Goal: Use online tool/utility: Utilize a website feature to perform a specific function

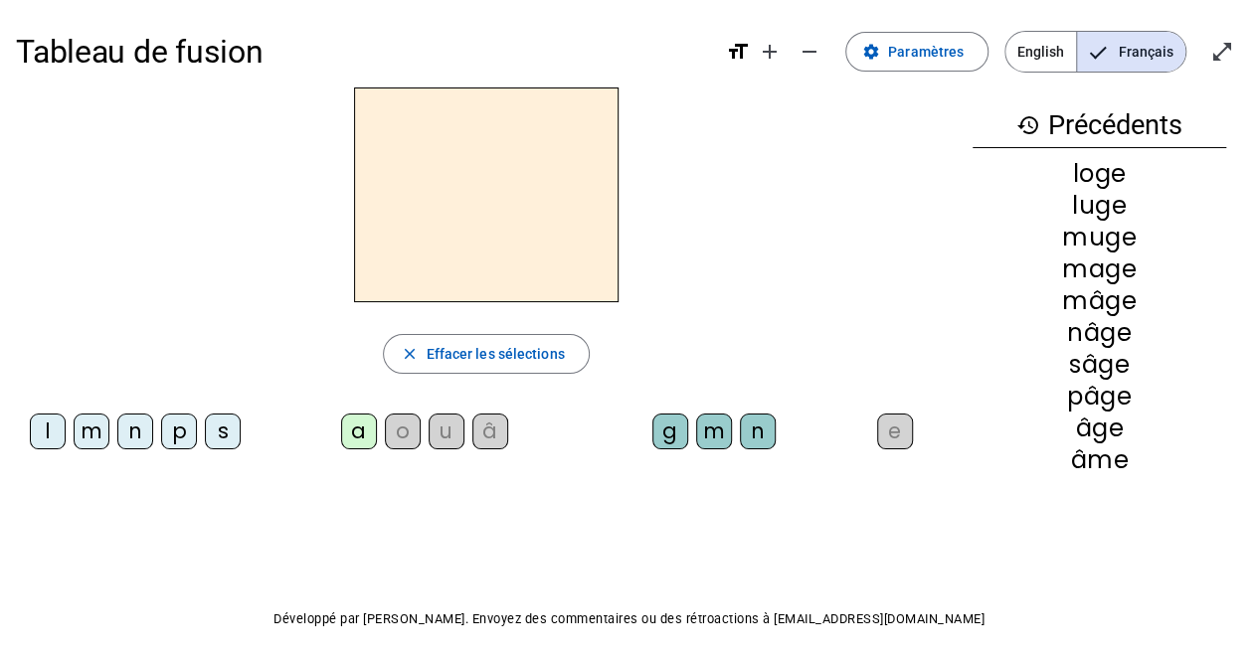
click at [370, 422] on div "a" at bounding box center [359, 432] width 36 height 36
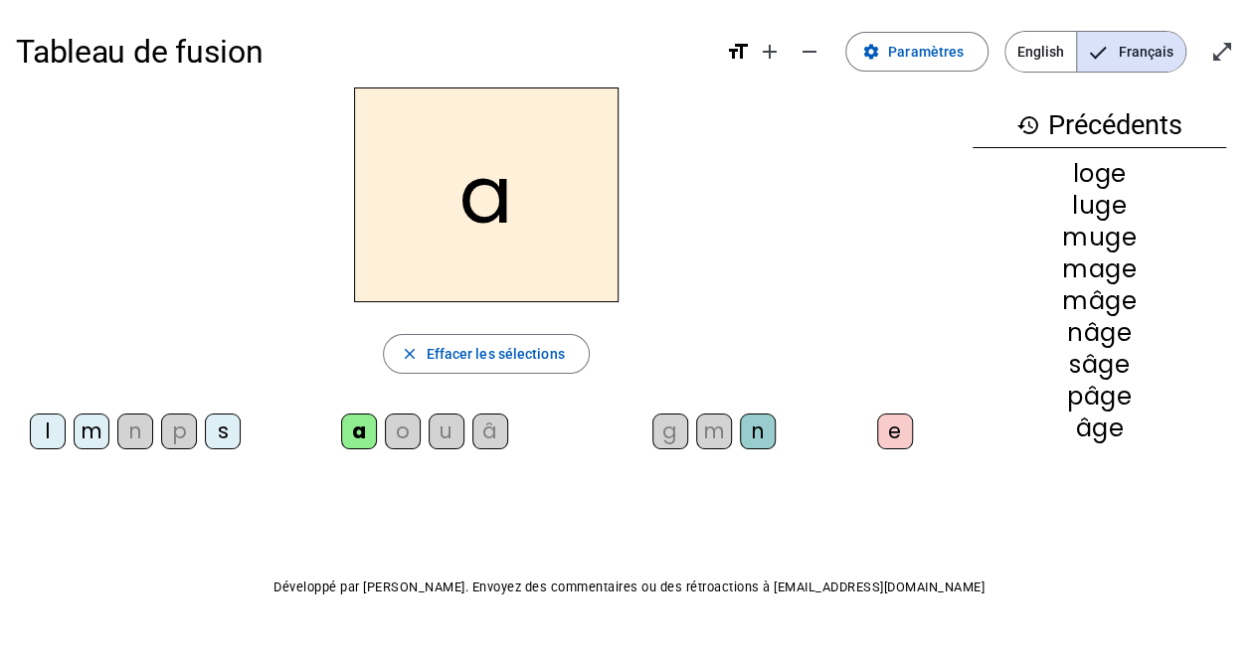
click at [715, 421] on div "m" at bounding box center [714, 432] width 36 height 36
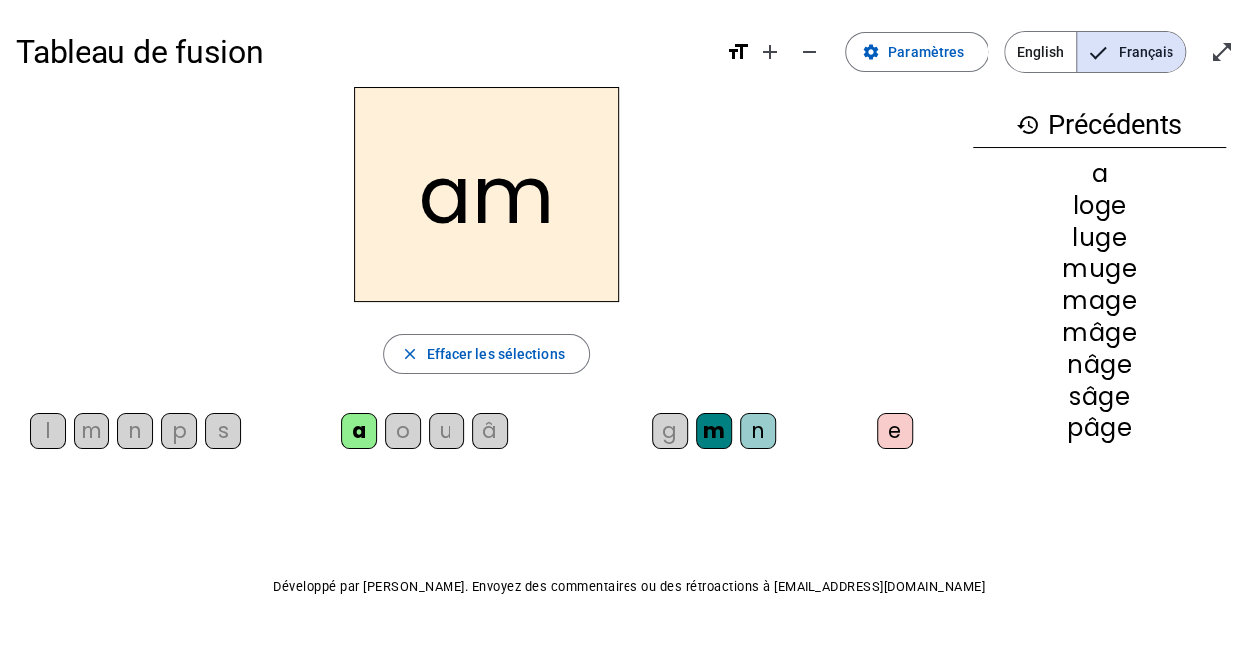
click at [895, 431] on div "e" at bounding box center [895, 432] width 36 height 36
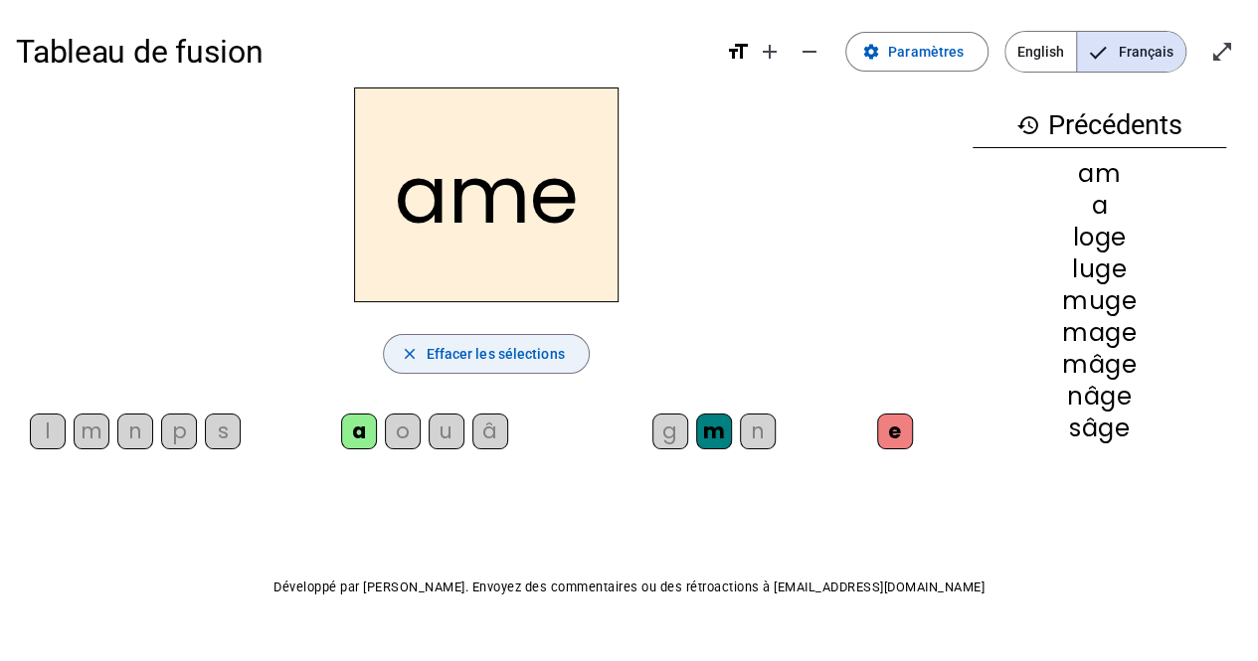
click at [434, 361] on span "Effacer les sélections" at bounding box center [495, 354] width 138 height 24
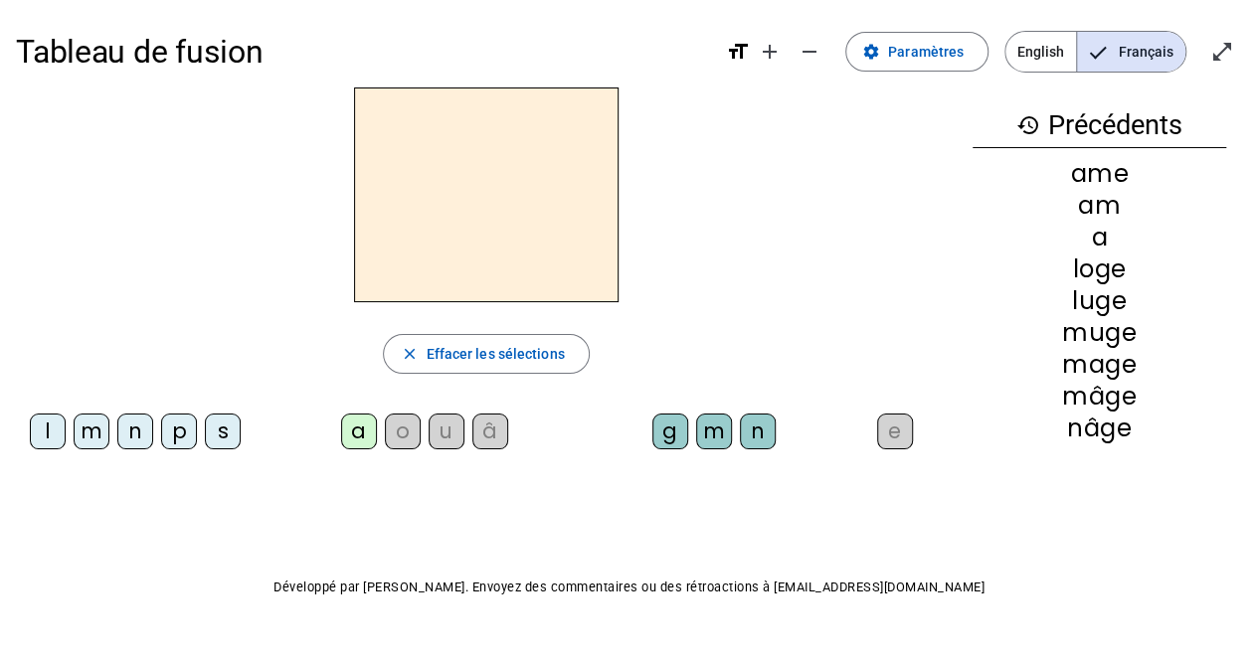
click at [491, 429] on div "â" at bounding box center [490, 432] width 36 height 36
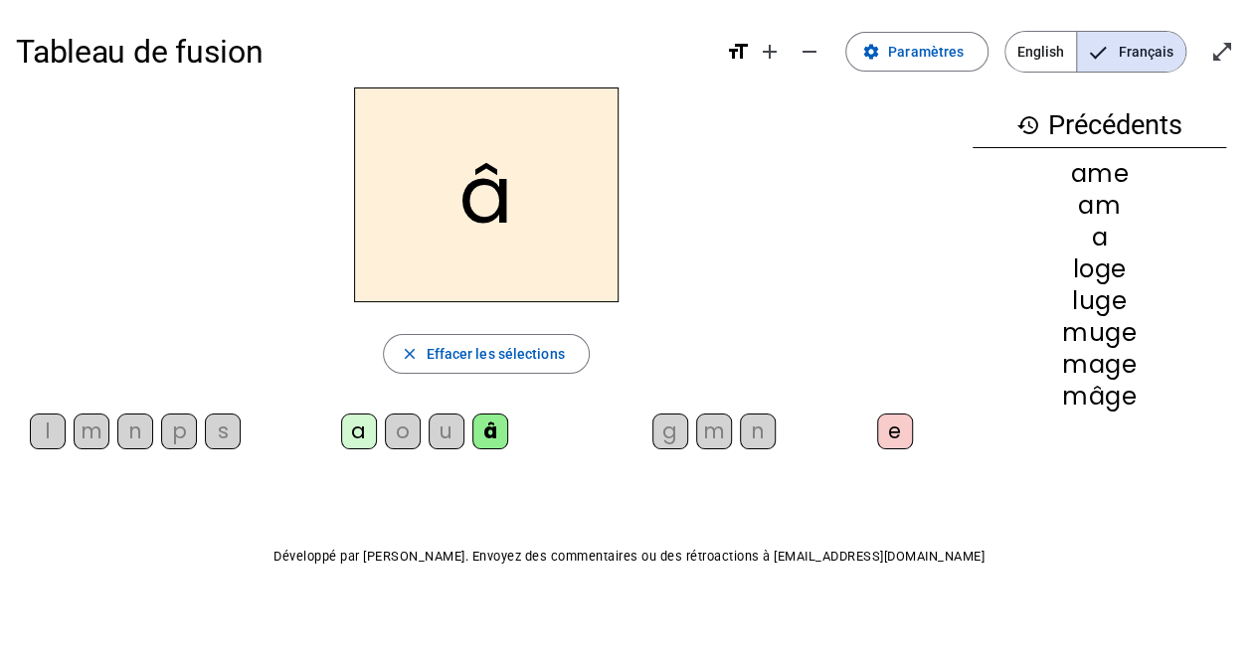
click at [718, 423] on div "m" at bounding box center [714, 432] width 36 height 36
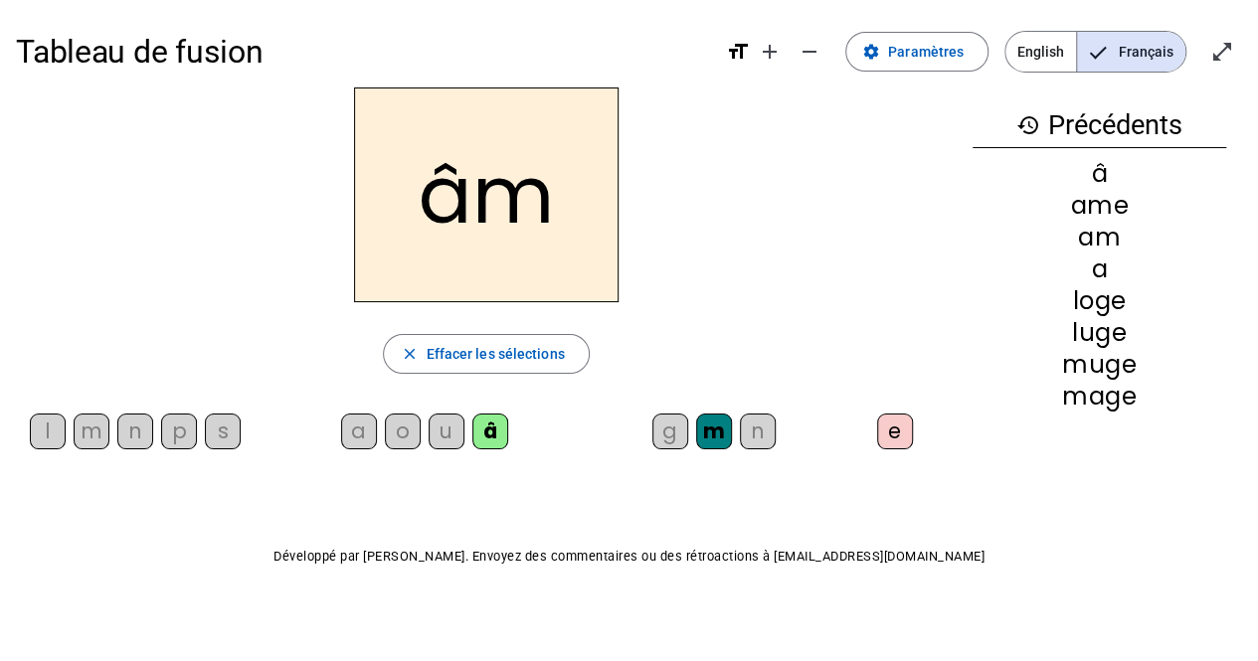
click at [889, 428] on div "e" at bounding box center [895, 432] width 36 height 36
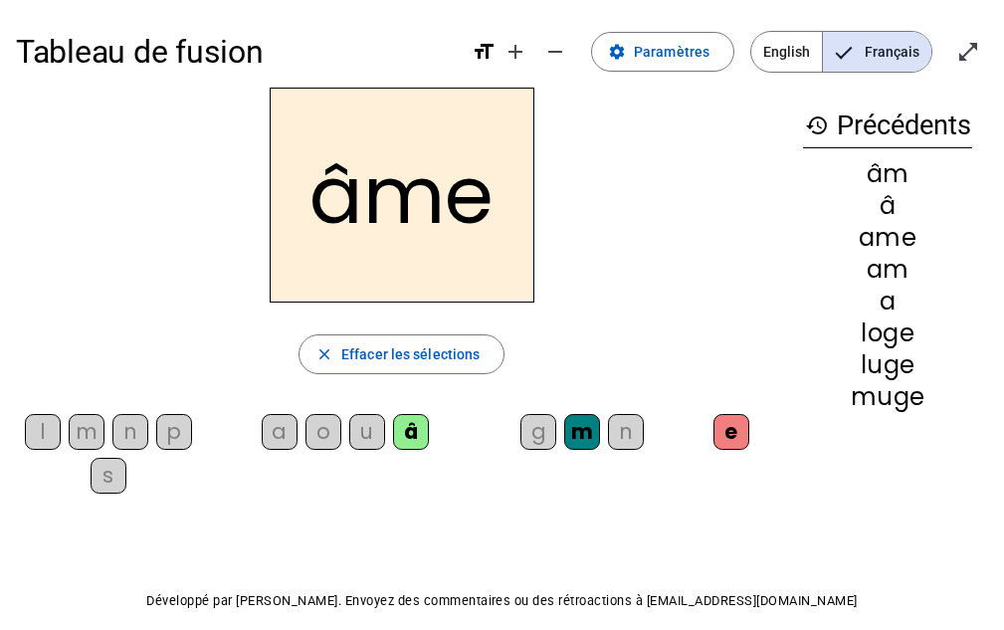
click at [534, 433] on div "g" at bounding box center [538, 432] width 36 height 36
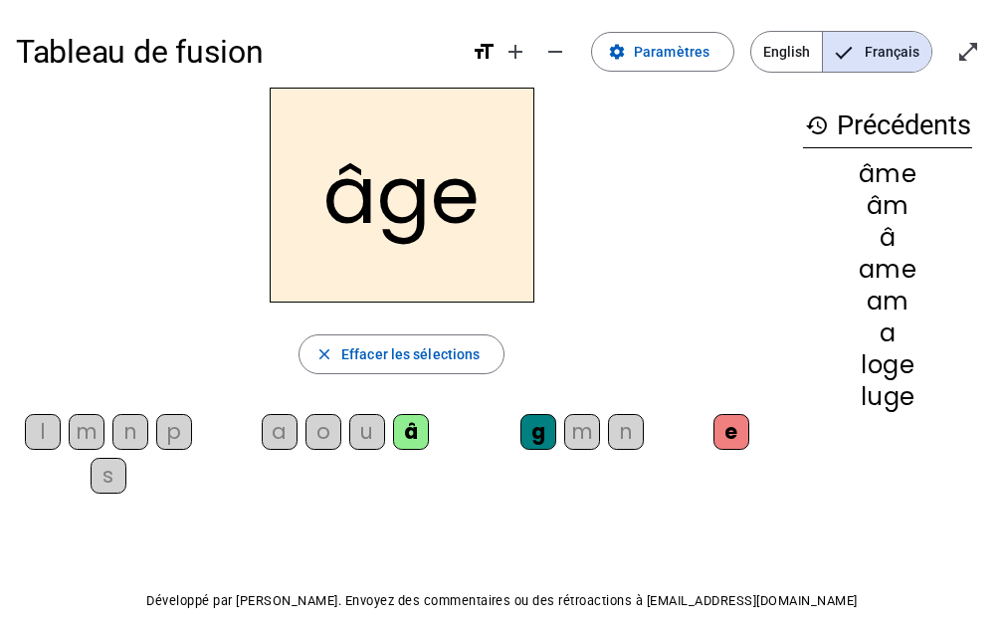
click at [173, 432] on div "p" at bounding box center [174, 432] width 36 height 36
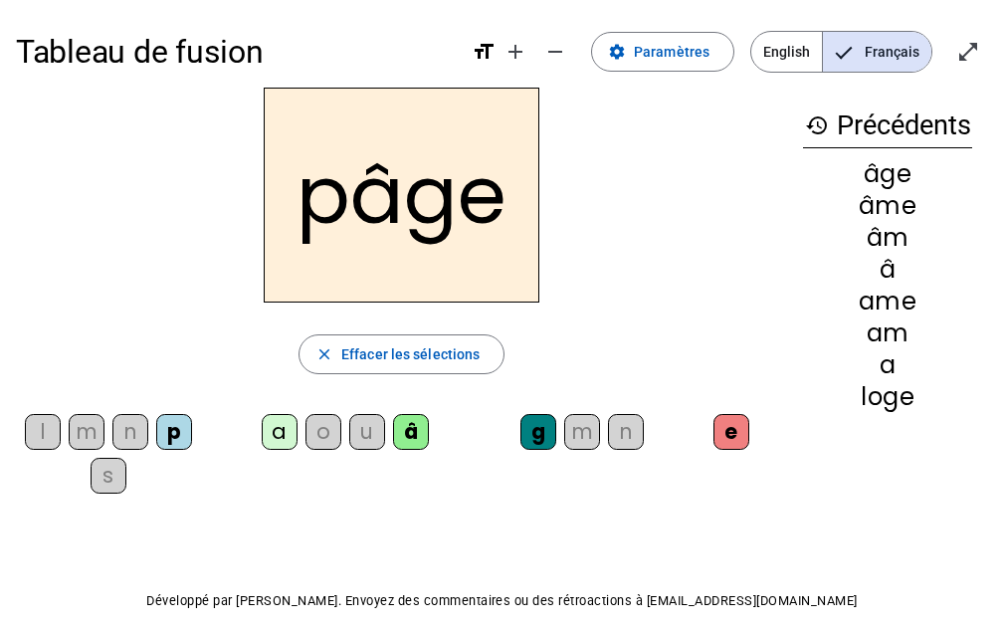
click at [283, 441] on div "a" at bounding box center [280, 432] width 36 height 36
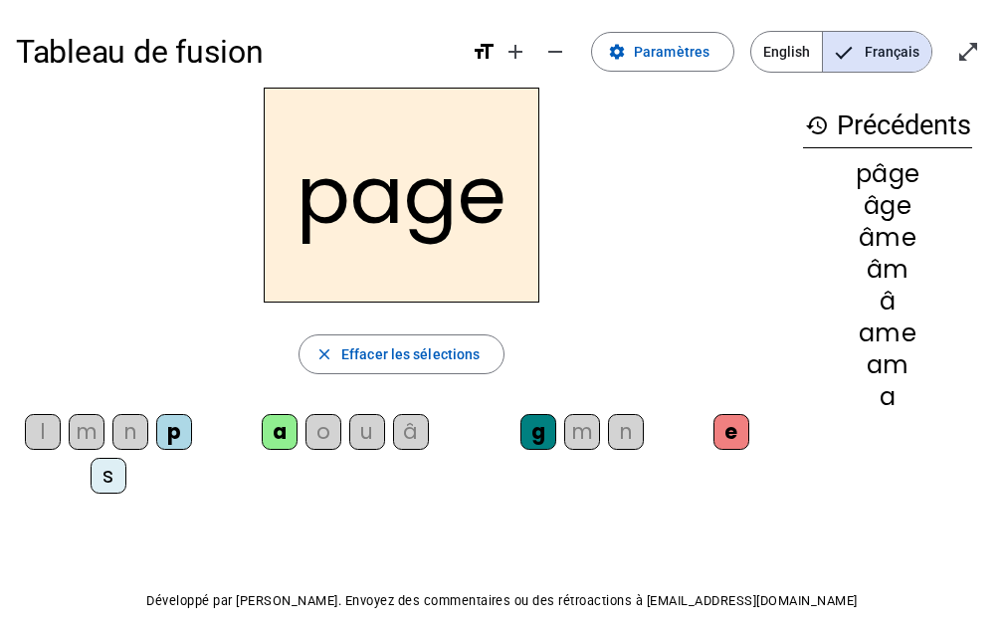
click at [110, 468] on div "s" at bounding box center [109, 476] width 36 height 36
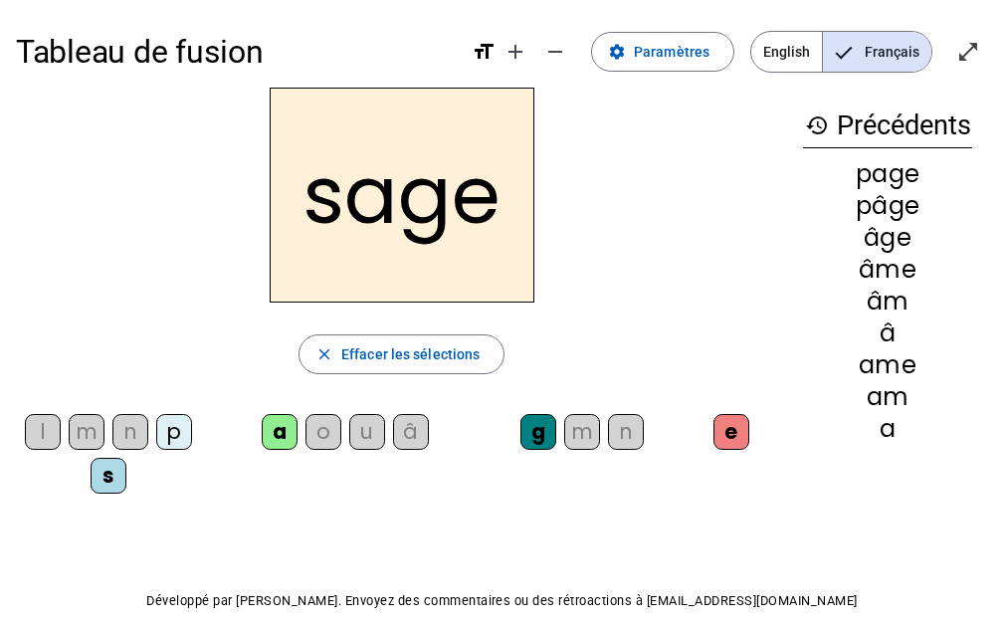
click at [135, 433] on div "n" at bounding box center [130, 432] width 36 height 36
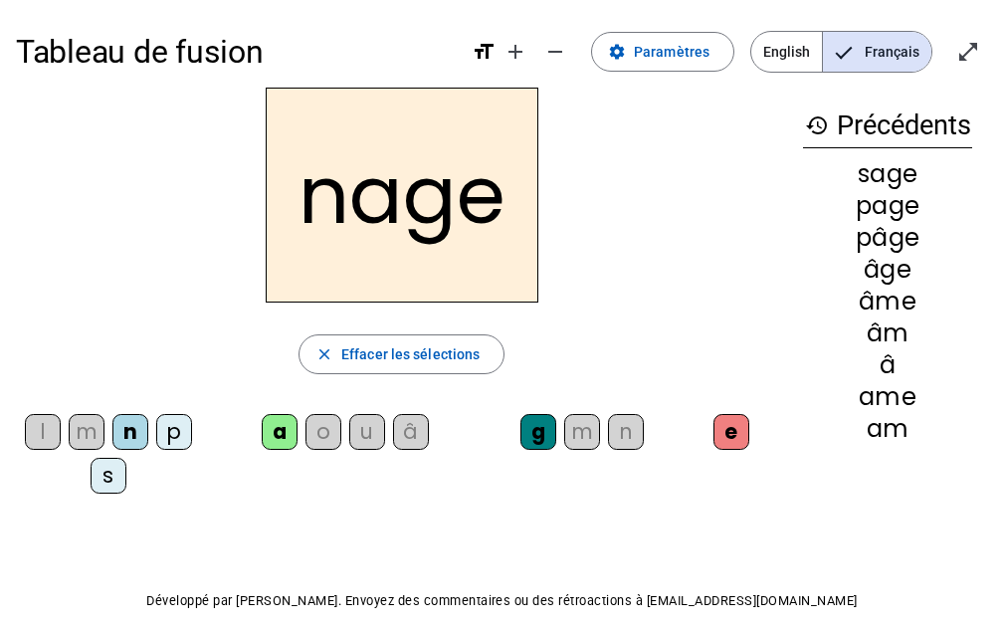
click at [88, 433] on div "m" at bounding box center [87, 432] width 36 height 36
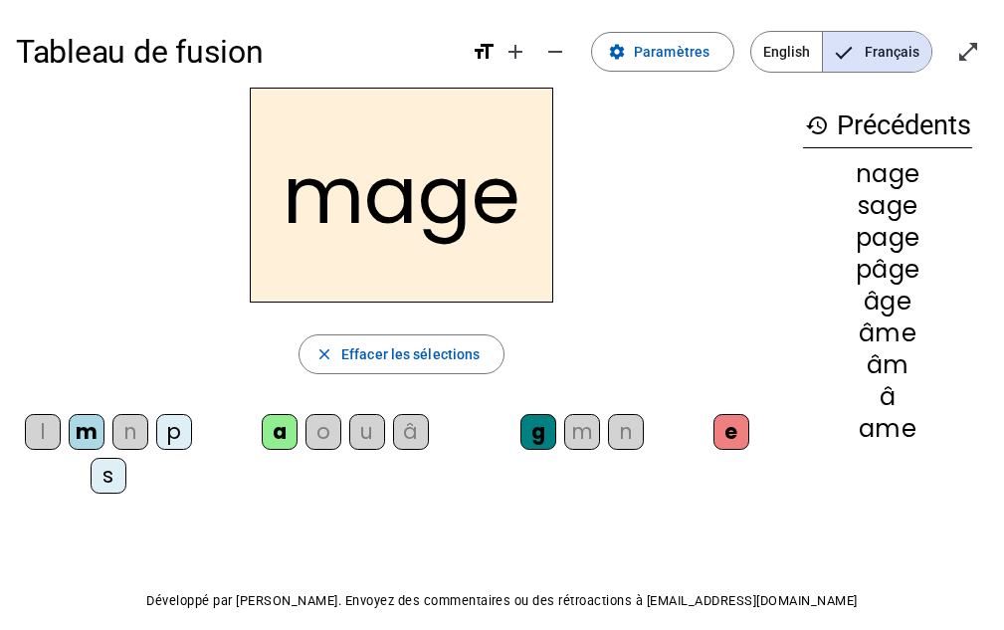
click at [371, 444] on div "u" at bounding box center [367, 432] width 36 height 36
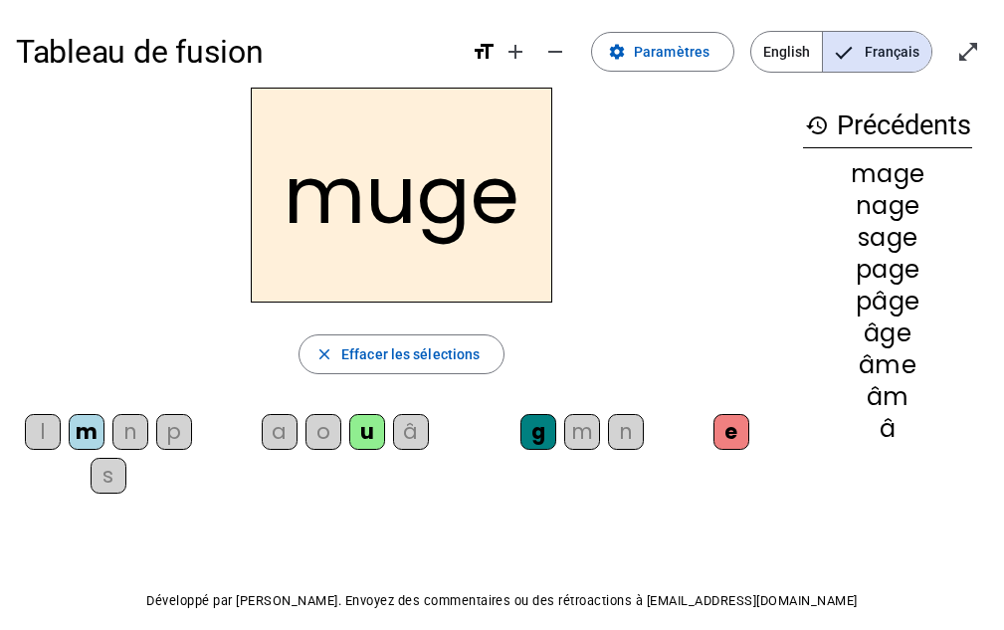
click at [33, 432] on div "l" at bounding box center [43, 432] width 36 height 36
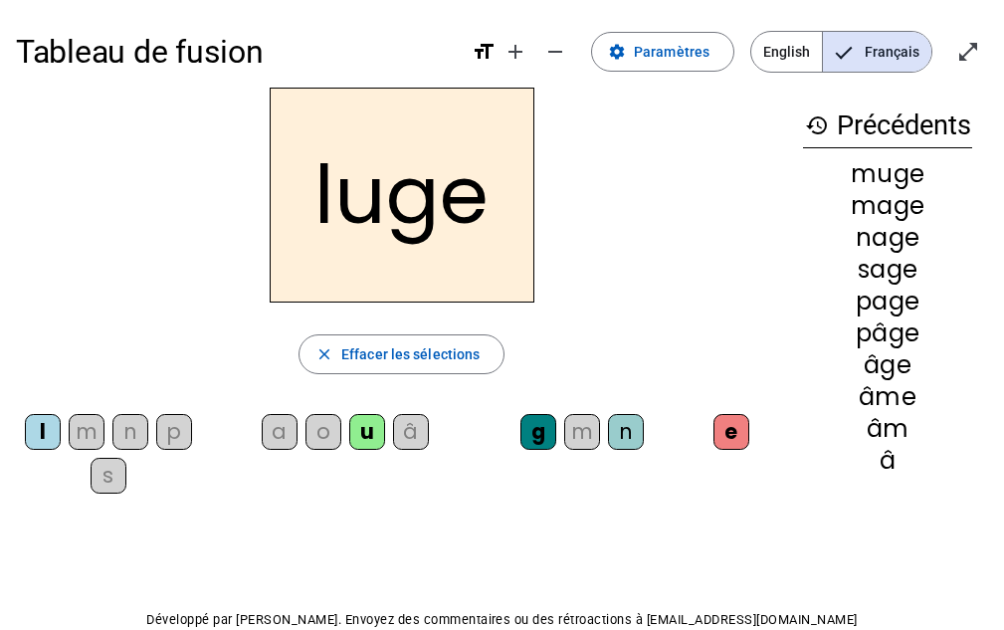
click at [325, 421] on div "o" at bounding box center [323, 432] width 36 height 36
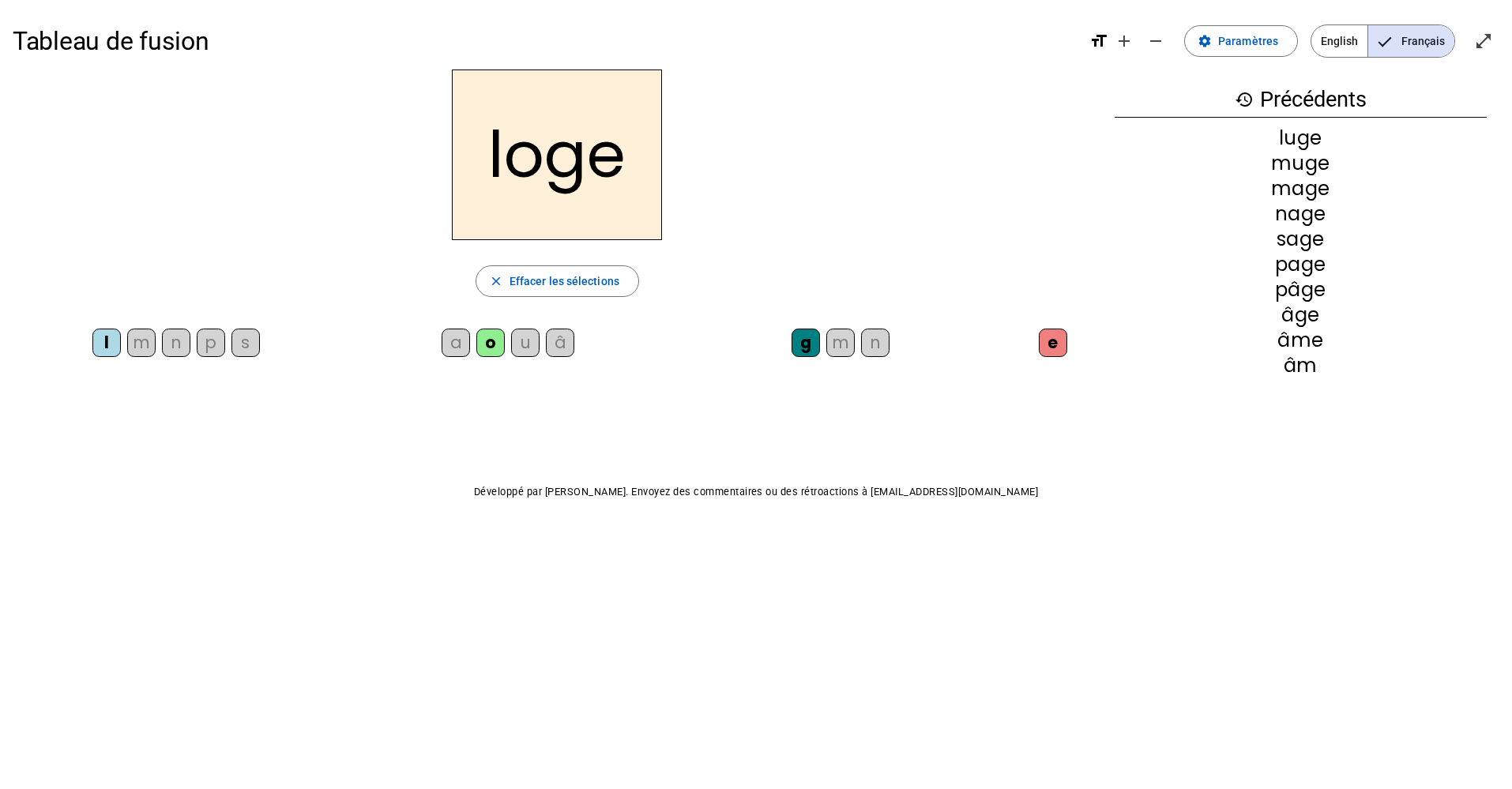
click at [506, 247] on div "loge close Effacer les sélections l m n p s a o u â g m n e" at bounding box center [557, 244] width 1090 height 350
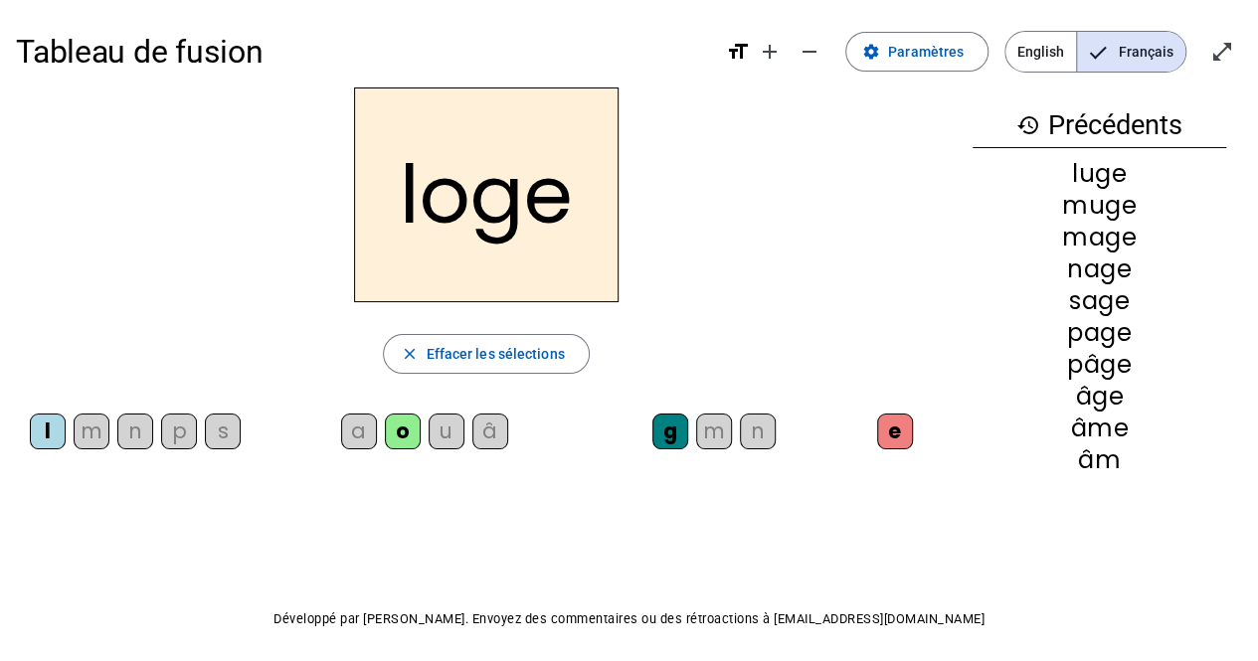
click at [615, 476] on div "loge close Effacer les sélections l m n p s a o u â g m n e" at bounding box center [486, 308] width 941 height 441
